Goal: Task Accomplishment & Management: Manage account settings

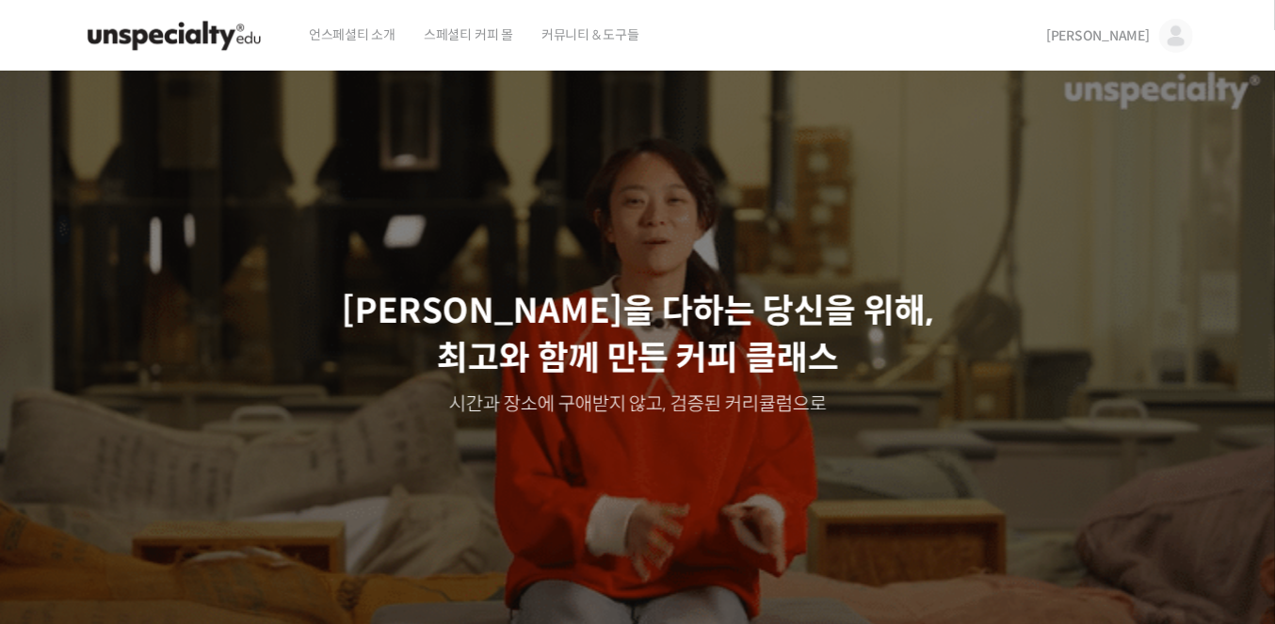
click at [1172, 34] on img at bounding box center [1176, 36] width 34 height 34
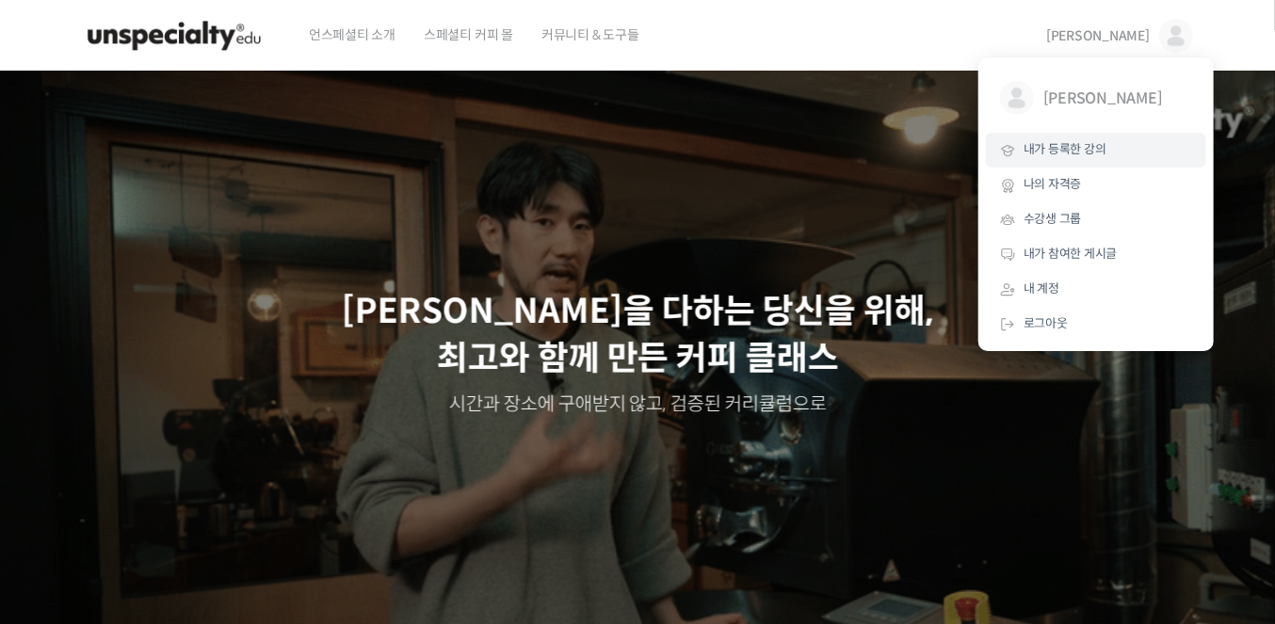
click at [1066, 160] on link "내가 등록한 강의" at bounding box center [1096, 150] width 220 height 35
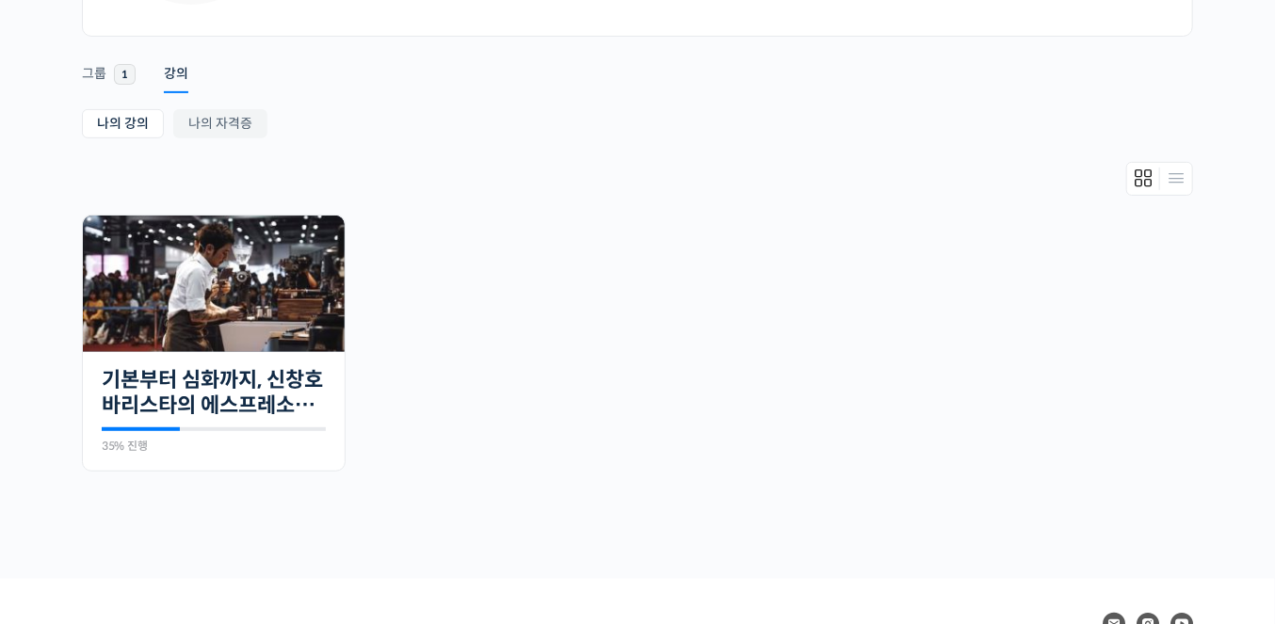
scroll to position [279, 0]
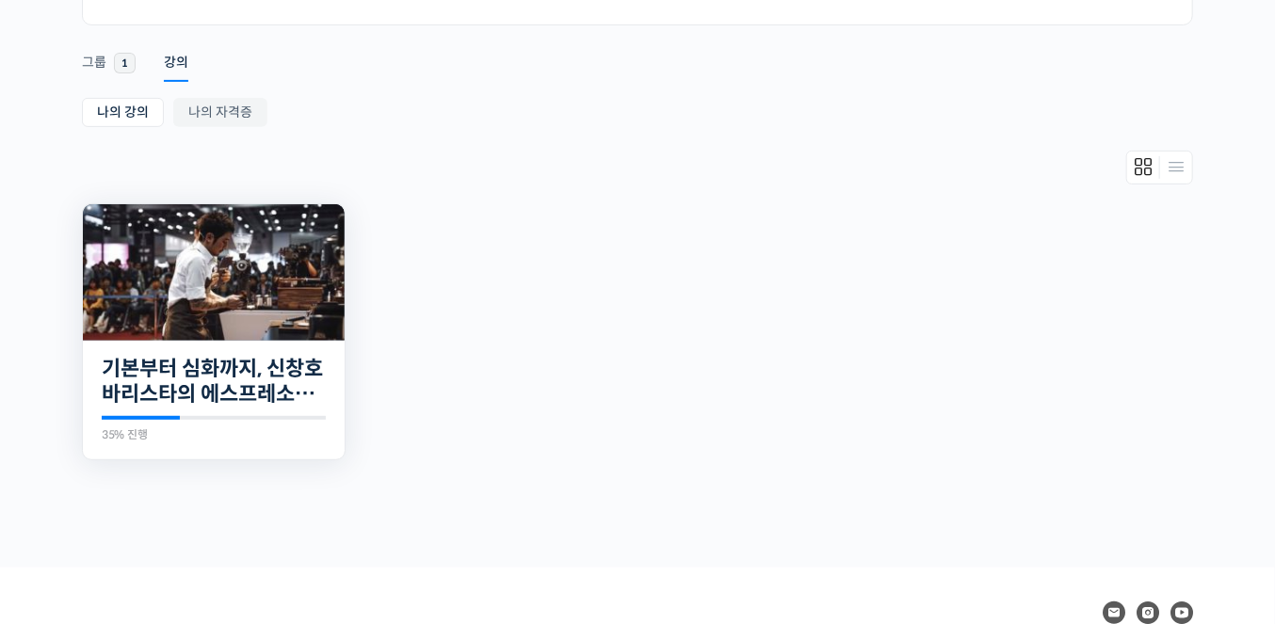
click at [256, 317] on img at bounding box center [214, 272] width 262 height 137
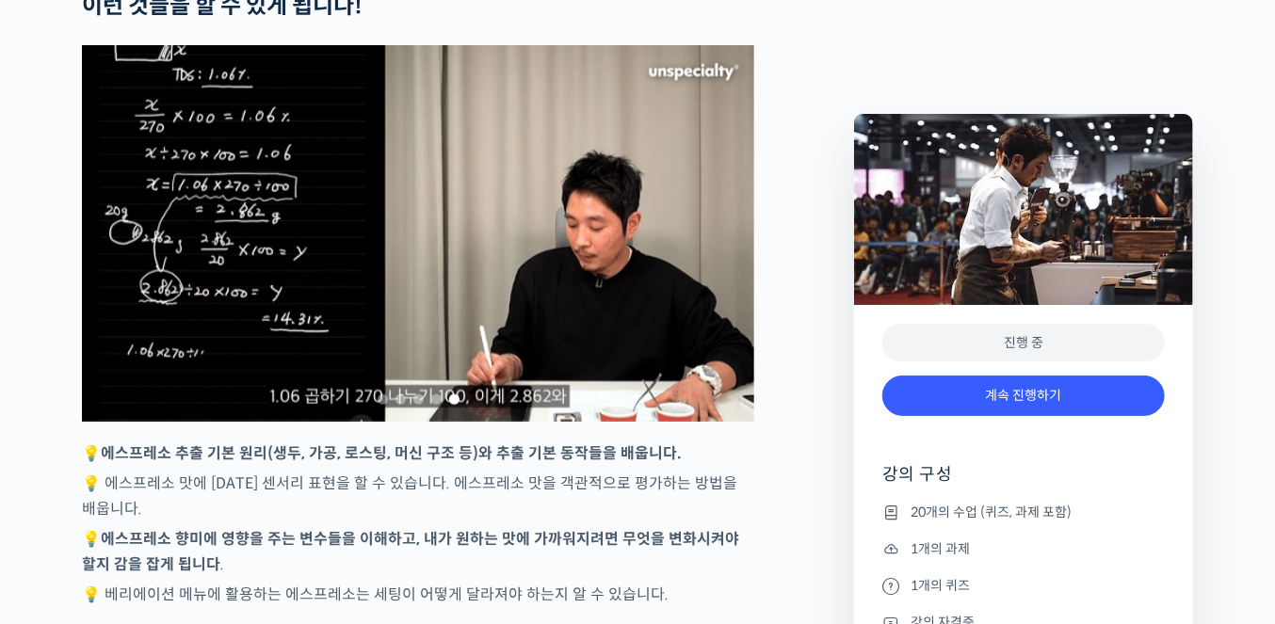
scroll to position [4210, 0]
